Goal: Browse casually

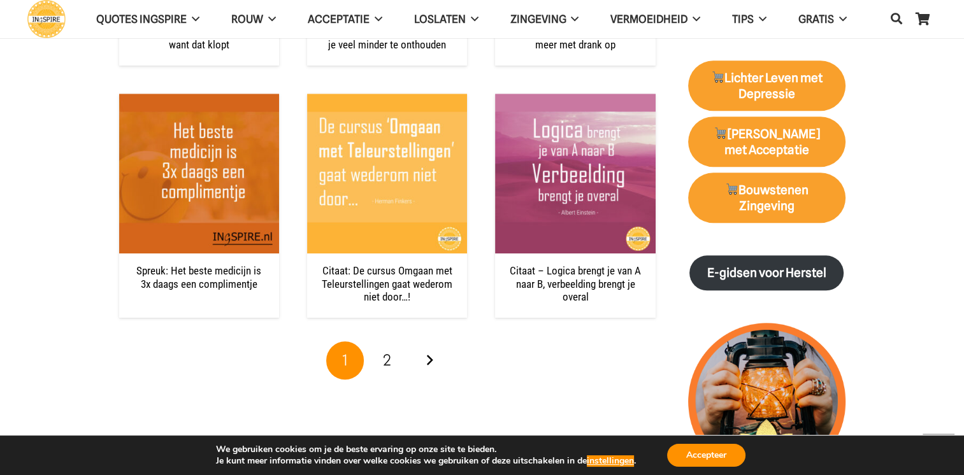
scroll to position [1274, 0]
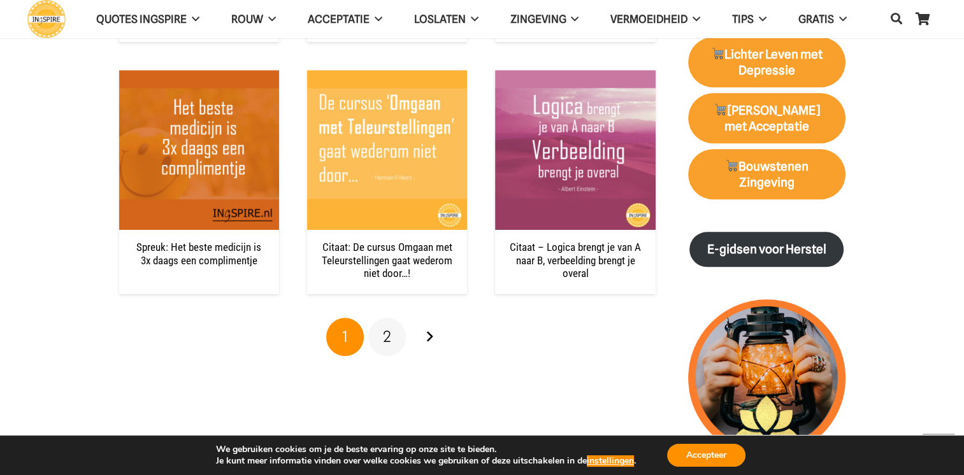
click at [390, 338] on link "2" at bounding box center [387, 337] width 38 height 38
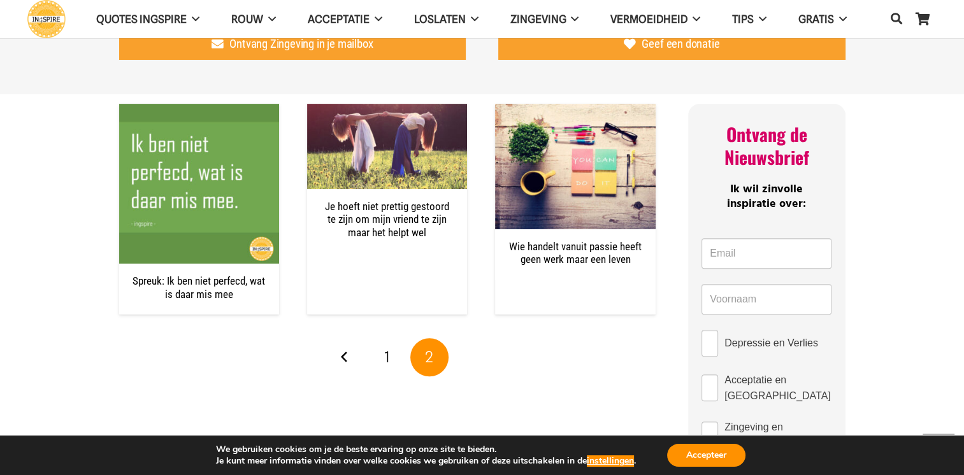
scroll to position [510, 0]
